Goal: Information Seeking & Learning: Find contact information

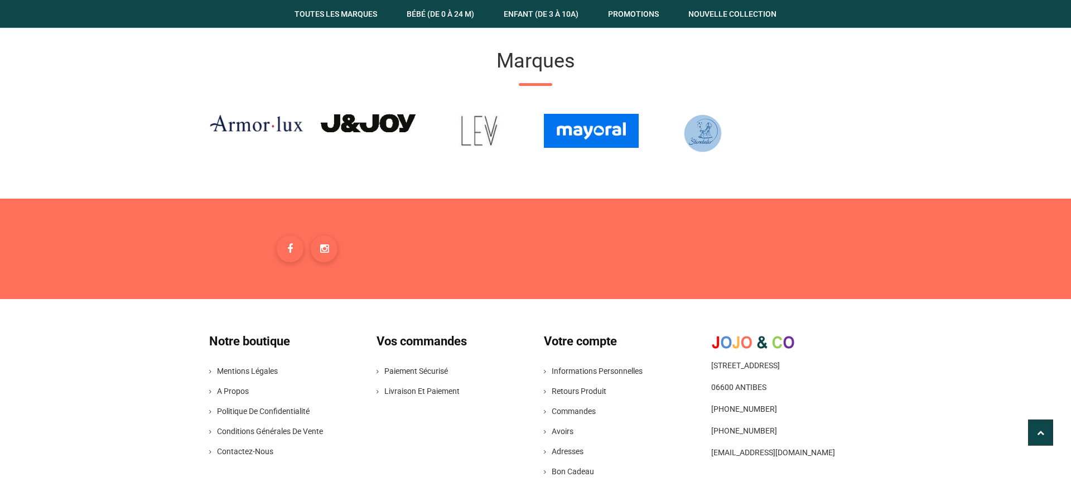
scroll to position [1595, 0]
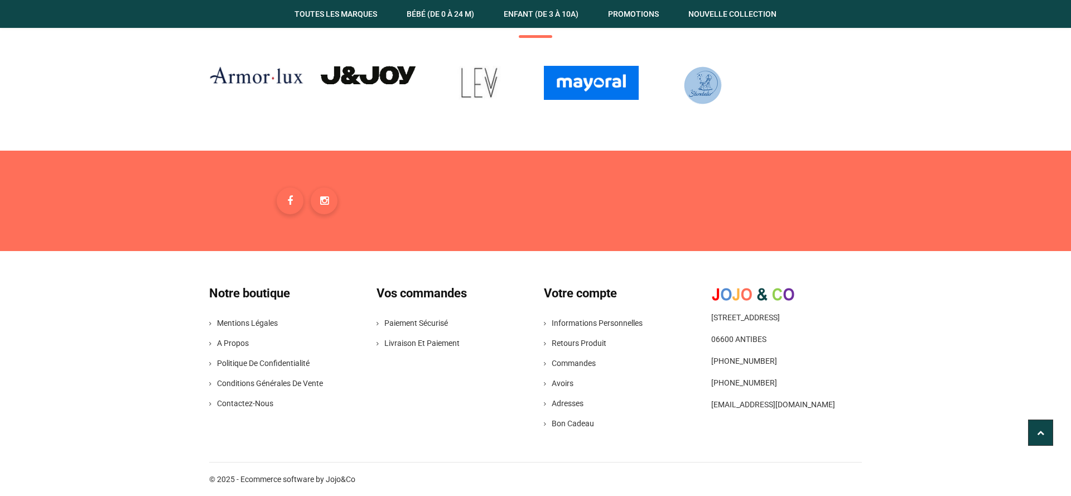
drag, startPoint x: 785, startPoint y: 387, endPoint x: 722, endPoint y: 388, distance: 62.5
click at [722, 388] on span "[PHONE_NUMBER]" at bounding box center [786, 382] width 151 height 13
copy span "6 60 46 23 85"
drag, startPoint x: 790, startPoint y: 361, endPoint x: 720, endPoint y: 364, distance: 69.2
click at [720, 364] on span "[PHONE_NUMBER]" at bounding box center [786, 360] width 151 height 13
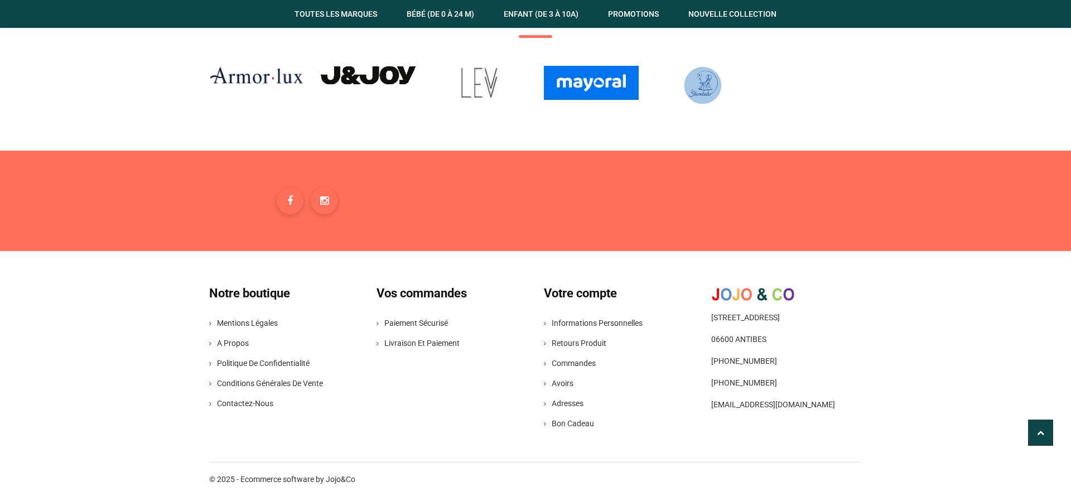
click at [720, 364] on span "[PHONE_NUMBER]" at bounding box center [786, 360] width 151 height 13
drag, startPoint x: 793, startPoint y: 357, endPoint x: 726, endPoint y: 362, distance: 67.7
click at [726, 362] on span "[PHONE_NUMBER]" at bounding box center [786, 360] width 151 height 13
copy span "4 93 34 64 02"
click at [766, 310] on div "[STREET_ADDRESS] [PHONE_NUMBER] [PHONE_NUMBER] [EMAIL_ADDRESS][DOMAIN_NAME]" at bounding box center [786, 351] width 167 height 134
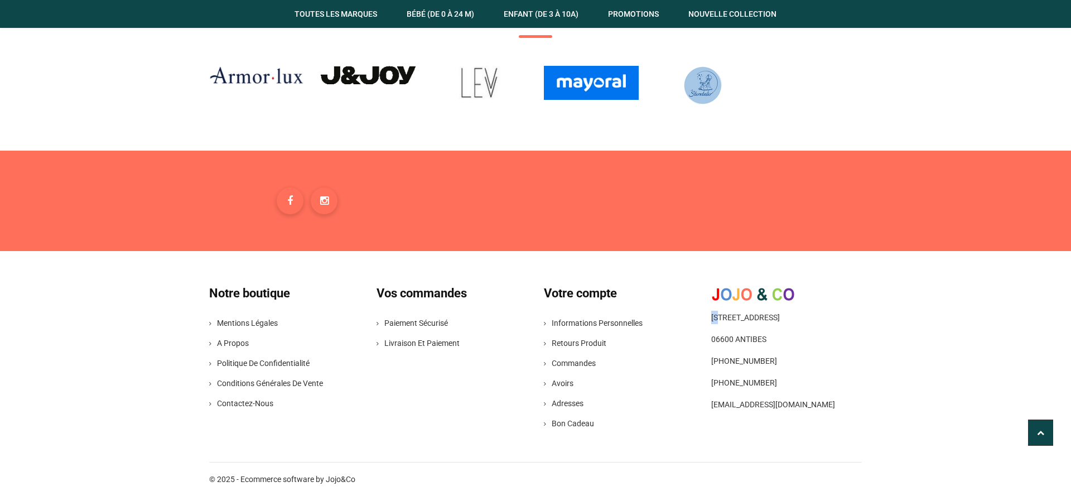
click at [766, 310] on div "[STREET_ADDRESS] [PHONE_NUMBER] [PHONE_NUMBER] [EMAIL_ADDRESS][DOMAIN_NAME]" at bounding box center [786, 351] width 167 height 134
click at [728, 342] on span "06600 ANTIBES" at bounding box center [786, 338] width 151 height 13
copy span "06600"
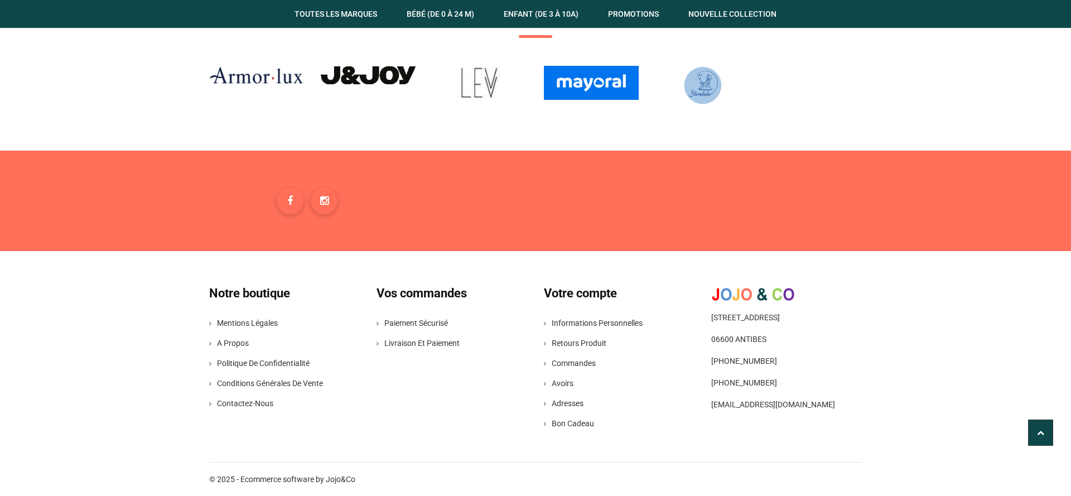
click at [753, 337] on span "06600 ANTIBES" at bounding box center [786, 338] width 151 height 13
copy span "ANTIBES"
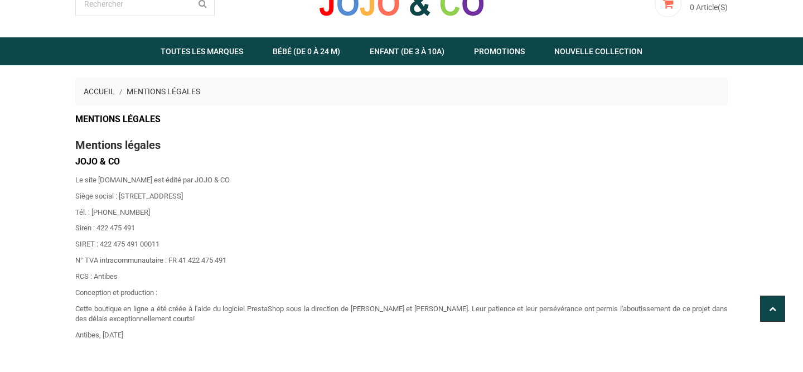
scroll to position [65, 0]
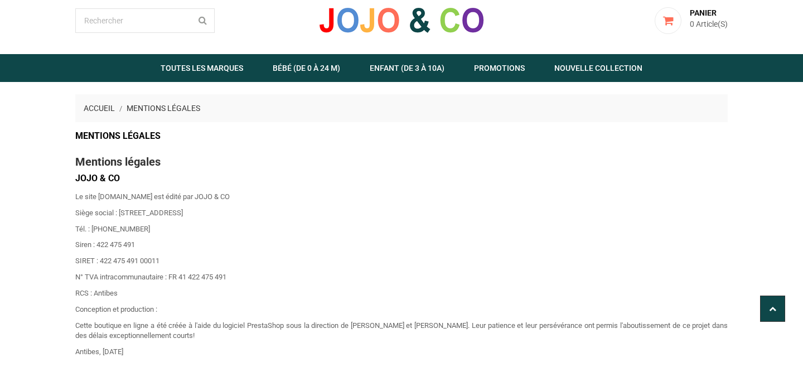
drag, startPoint x: 247, startPoint y: 192, endPoint x: 204, endPoint y: 200, distance: 44.2
click at [204, 200] on p "Le site [DOMAIN_NAME] est édité par JOJO & CO" at bounding box center [401, 197] width 652 height 11
copy p "JOJO & CO"
drag, startPoint x: 141, startPoint y: 243, endPoint x: 98, endPoint y: 249, distance: 43.4
click at [98, 249] on p "Siren : 422 475 491" at bounding box center [401, 245] width 652 height 11
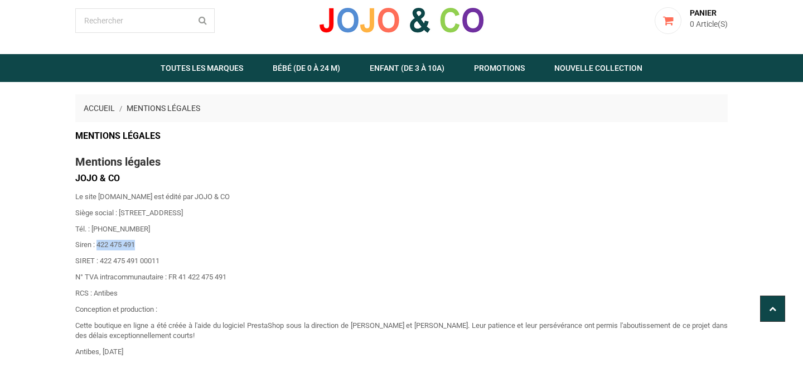
copy p "422 475 491"
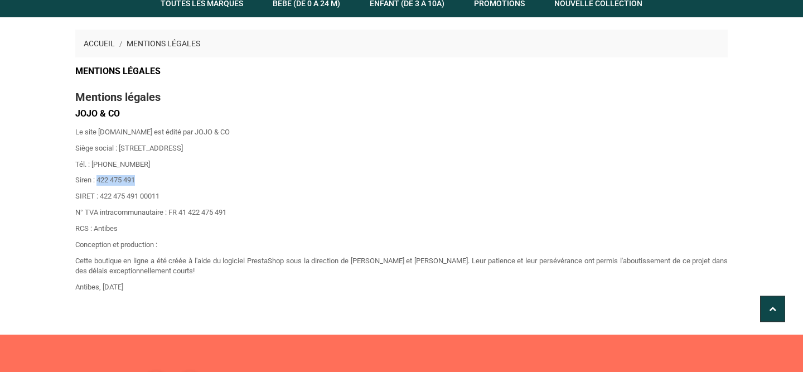
scroll to position [130, 0]
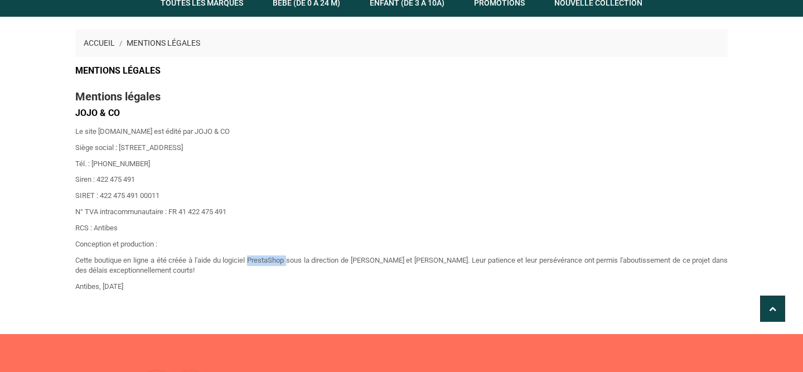
drag, startPoint x: 287, startPoint y: 260, endPoint x: 249, endPoint y: 264, distance: 38.1
click at [249, 264] on p "Cette boutique en ligne a été créée à l'aide du logiciel PrestaShop sous la dir…" at bounding box center [401, 265] width 652 height 21
copy p "PrestaShop"
